Goal: Navigation & Orientation: Understand site structure

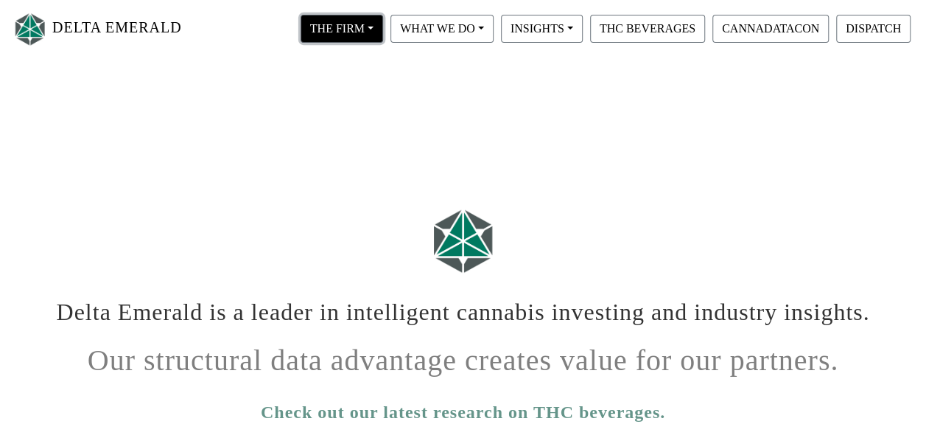
click at [365, 29] on button "THE FIRM" at bounding box center [342, 29] width 82 height 28
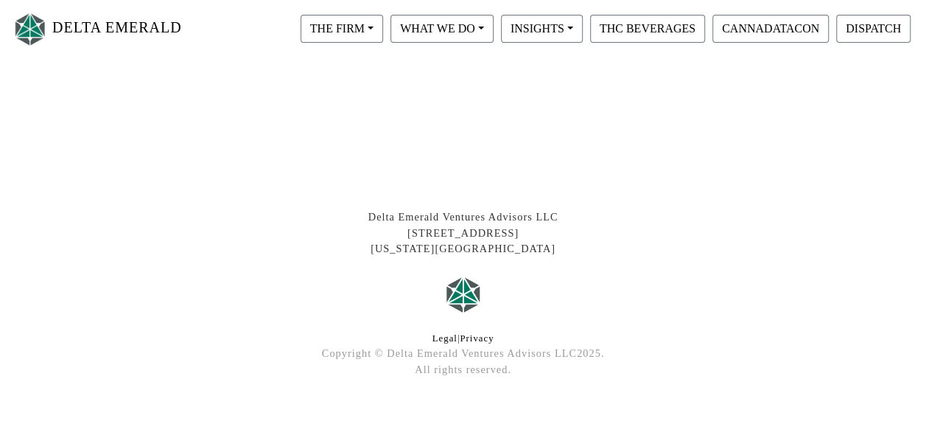
scroll to position [1108, 0]
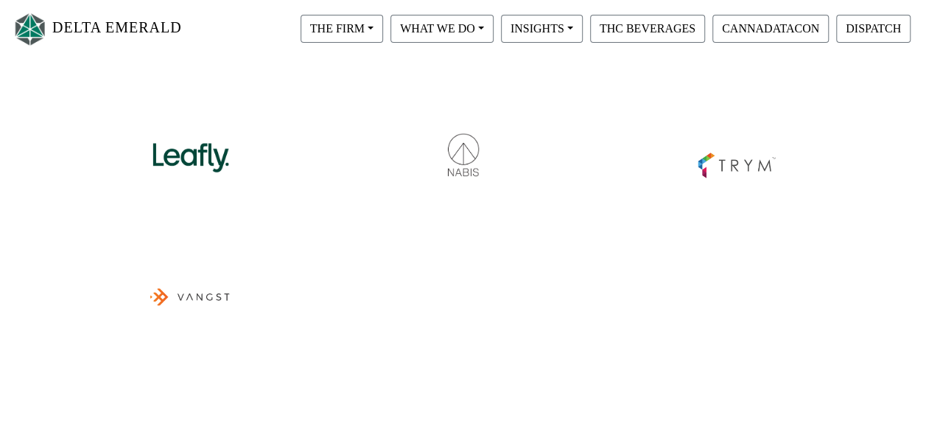
scroll to position [707, 0]
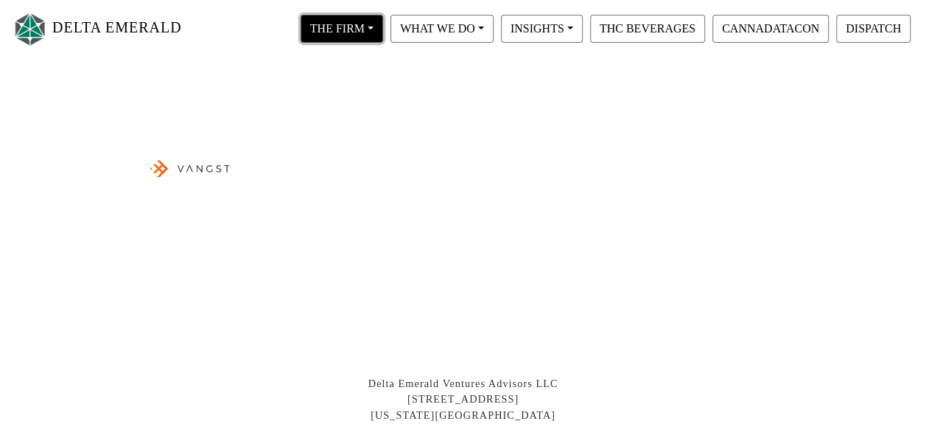
click at [368, 38] on button "THE FIRM" at bounding box center [342, 29] width 82 height 28
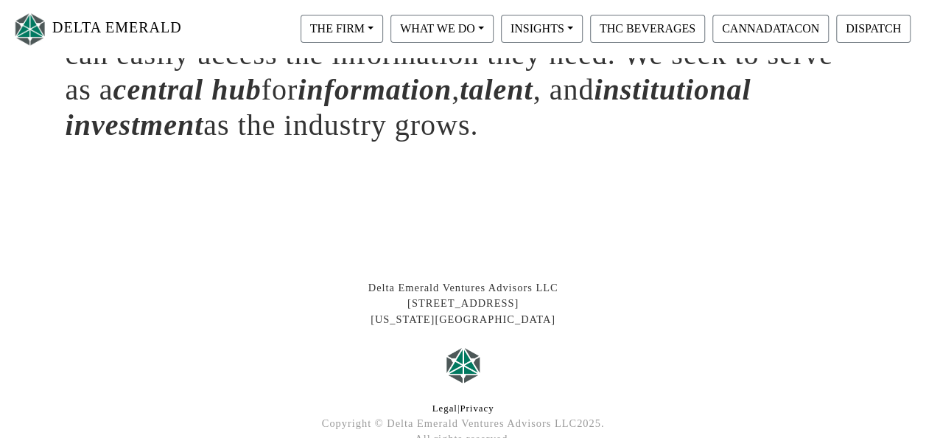
scroll to position [533, 0]
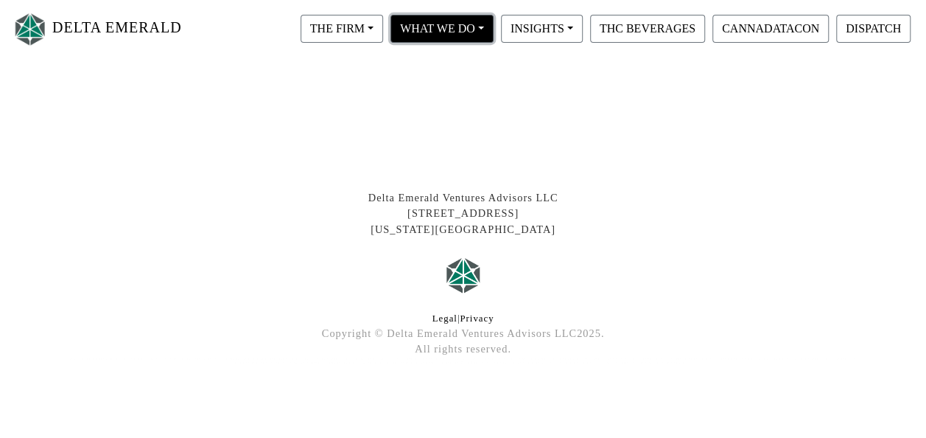
click at [480, 38] on button "WHAT WE DO" at bounding box center [441, 29] width 103 height 28
